Goal: Check status

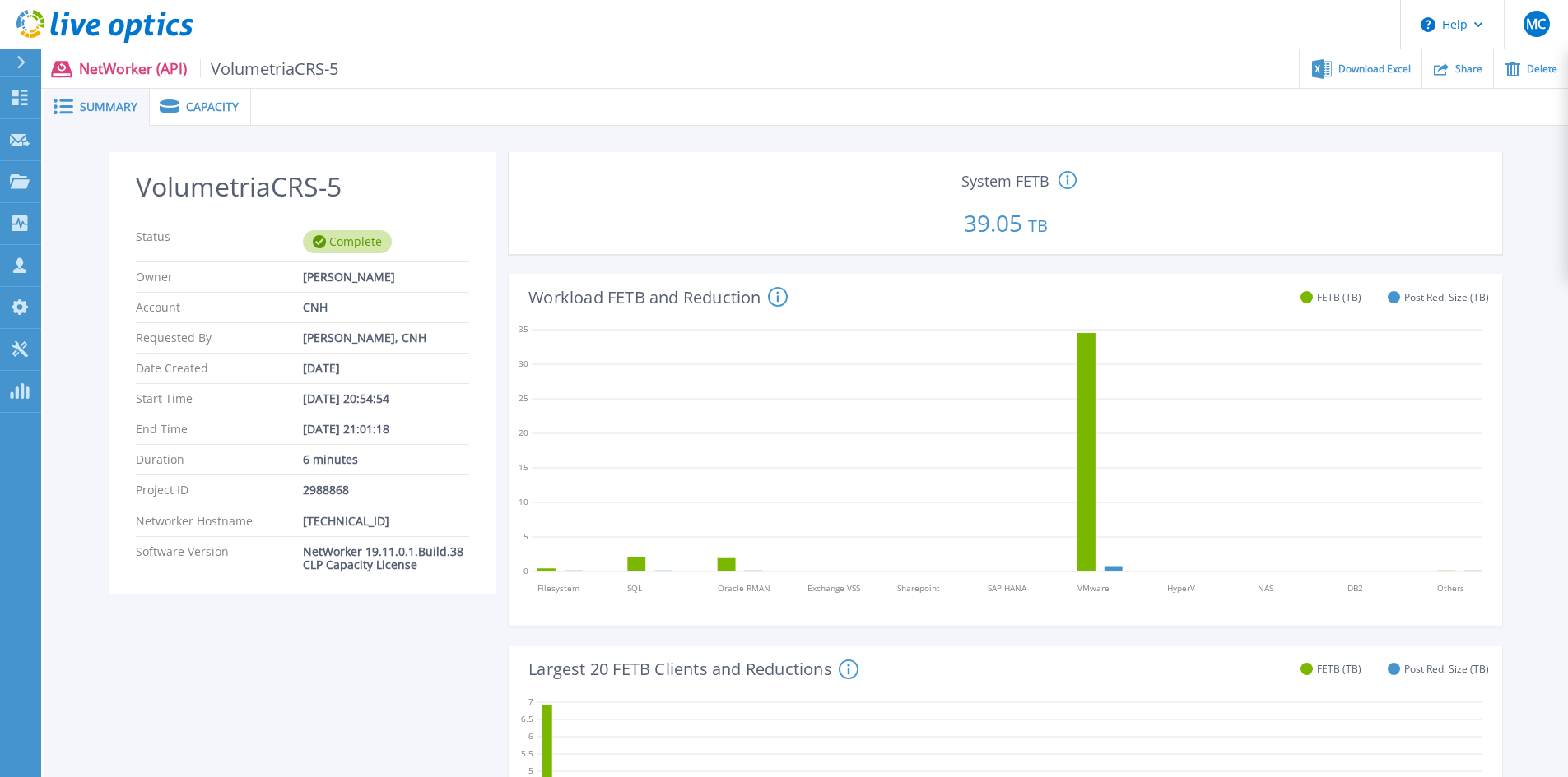
click at [192, 109] on span "Capacity" at bounding box center [212, 107] width 53 height 11
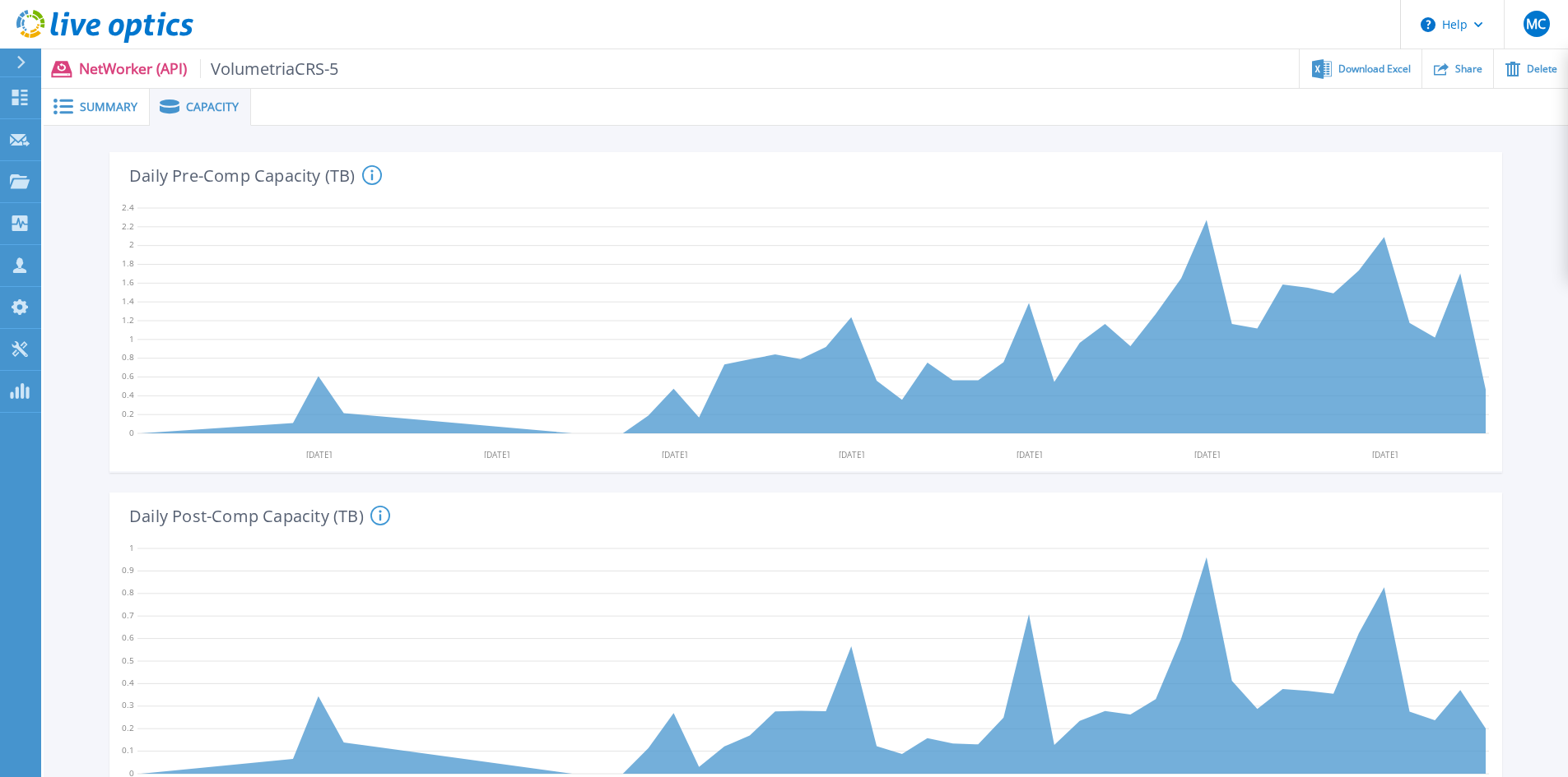
click at [87, 113] on span "Summary" at bounding box center [109, 107] width 58 height 11
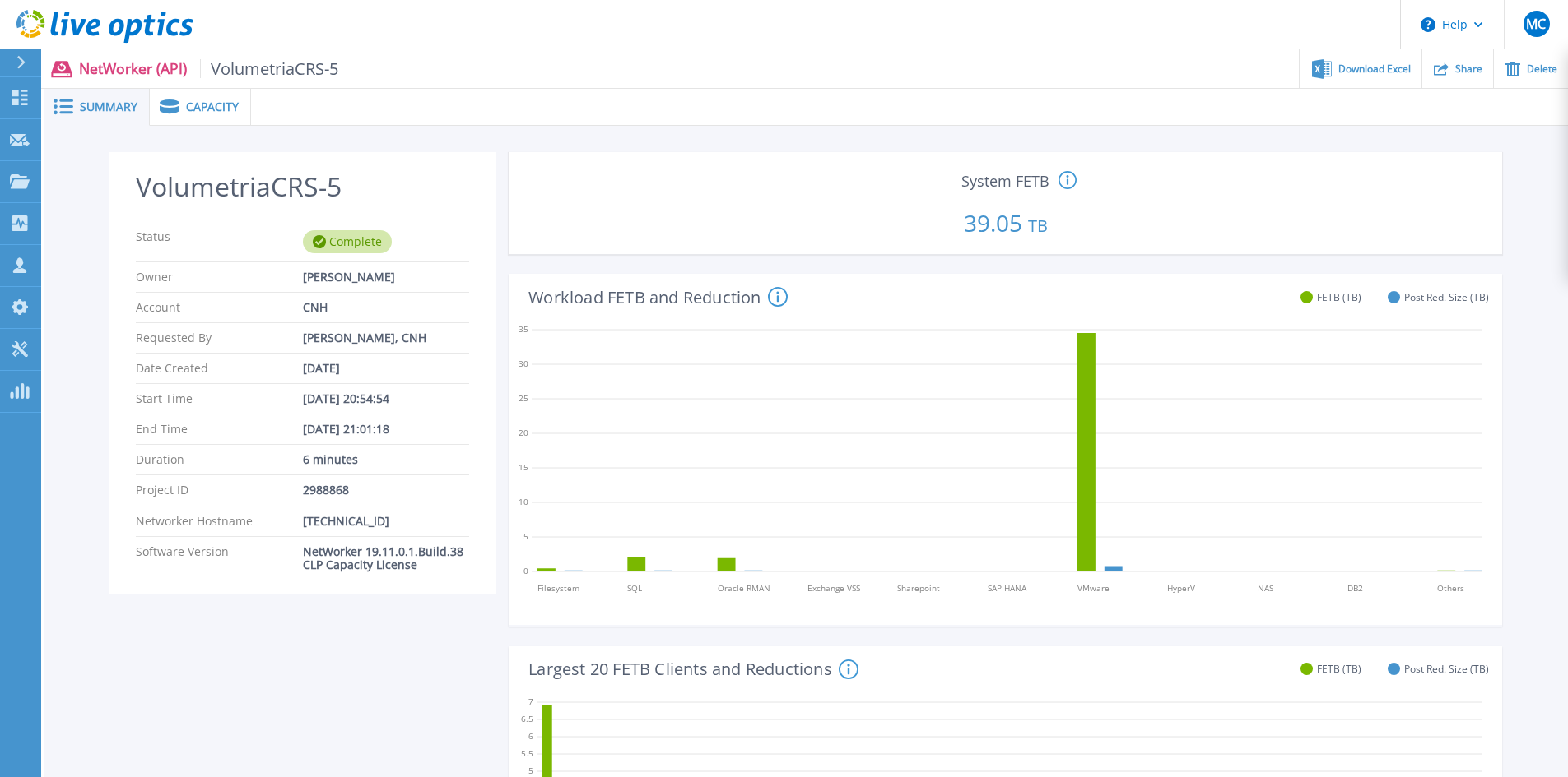
click at [82, 19] on icon at bounding box center [105, 26] width 177 height 34
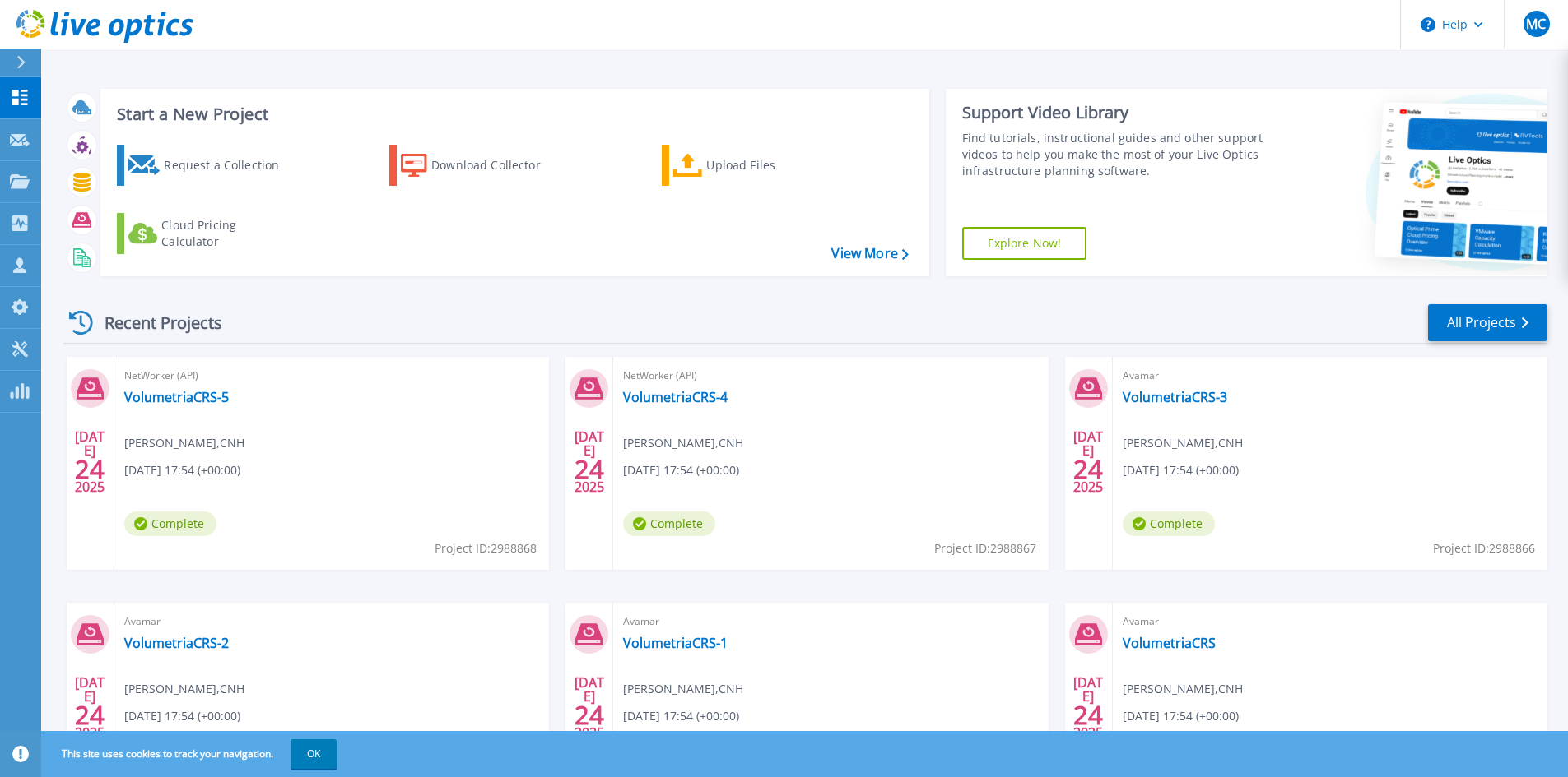
click at [13, 65] on button at bounding box center [20, 62] width 41 height 29
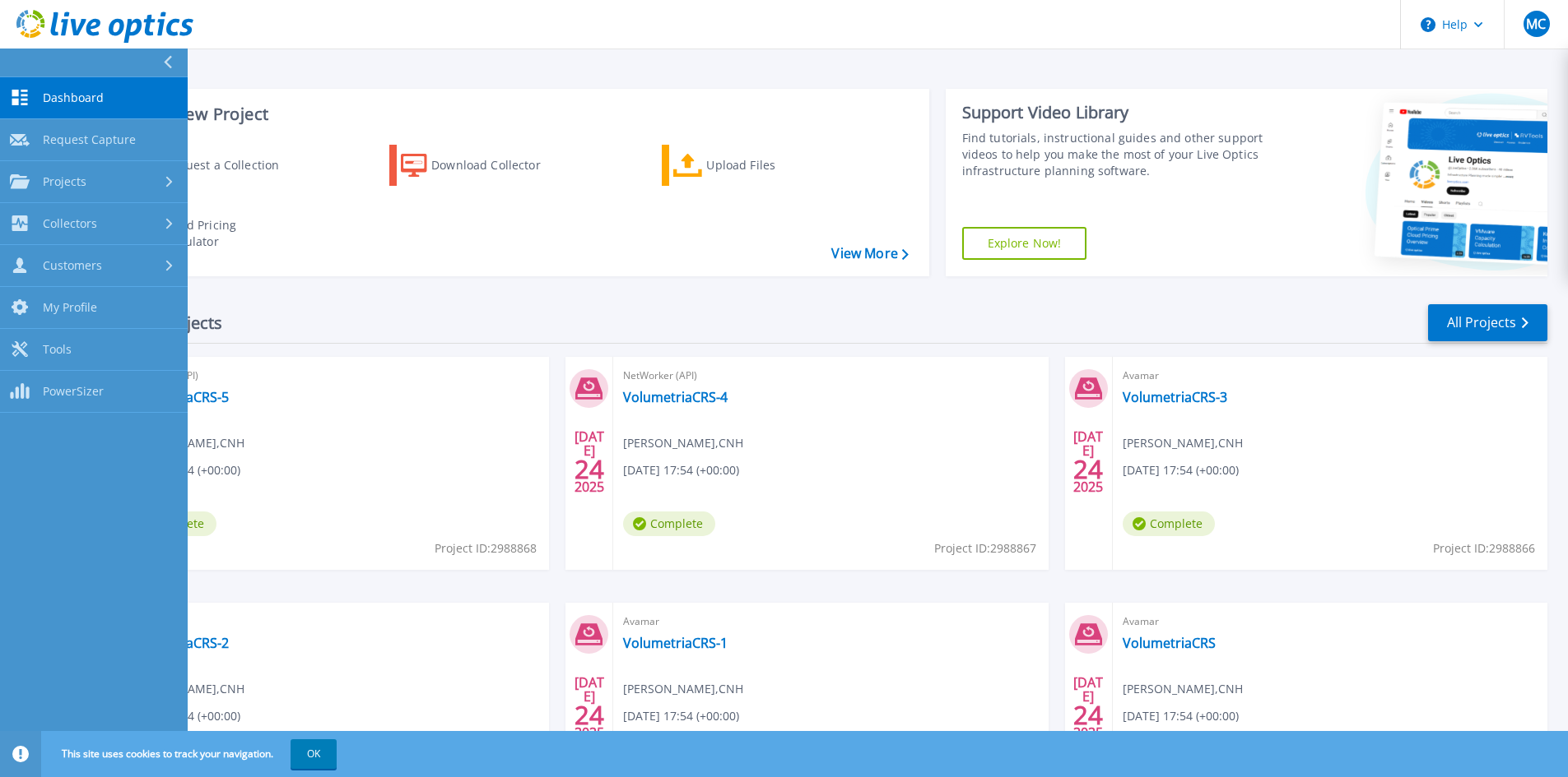
click at [65, 99] on span "Dashboard" at bounding box center [74, 97] width 61 height 15
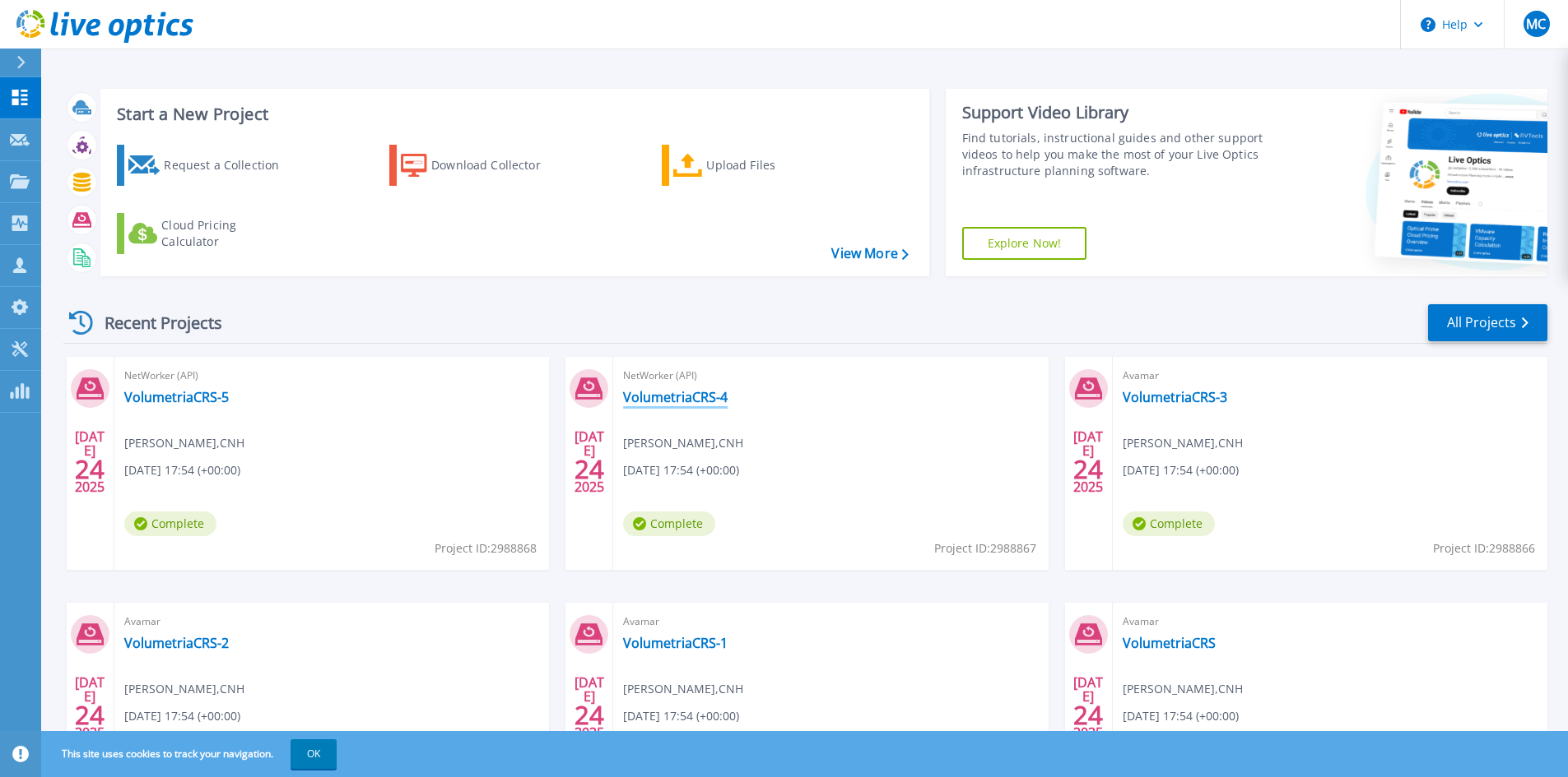
click at [693, 398] on link "VolumetriaCRS-4" at bounding box center [675, 397] width 104 height 17
